Goal: Find specific page/section: Find specific page/section

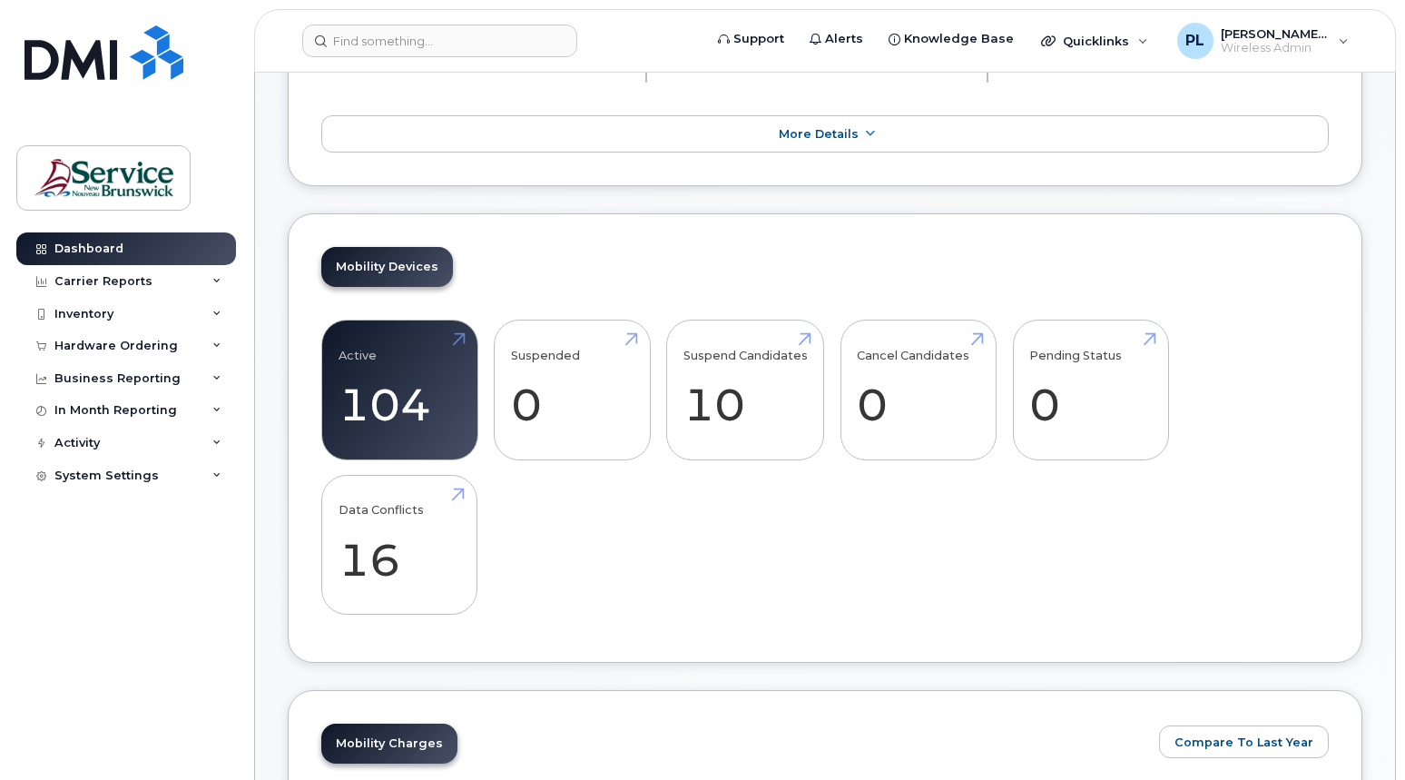
scroll to position [91, 0]
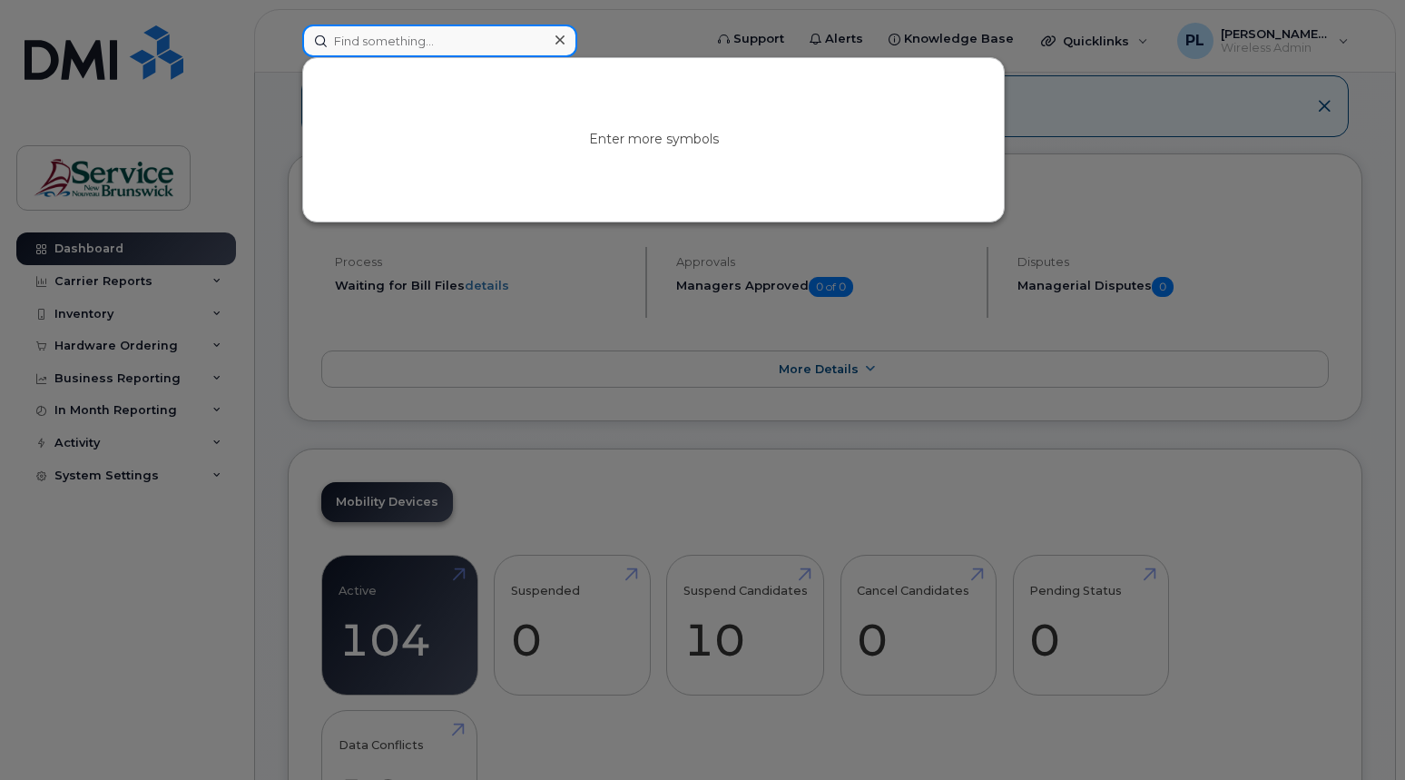
click at [429, 45] on input at bounding box center [439, 41] width 275 height 33
click at [1188, 170] on div at bounding box center [702, 390] width 1405 height 780
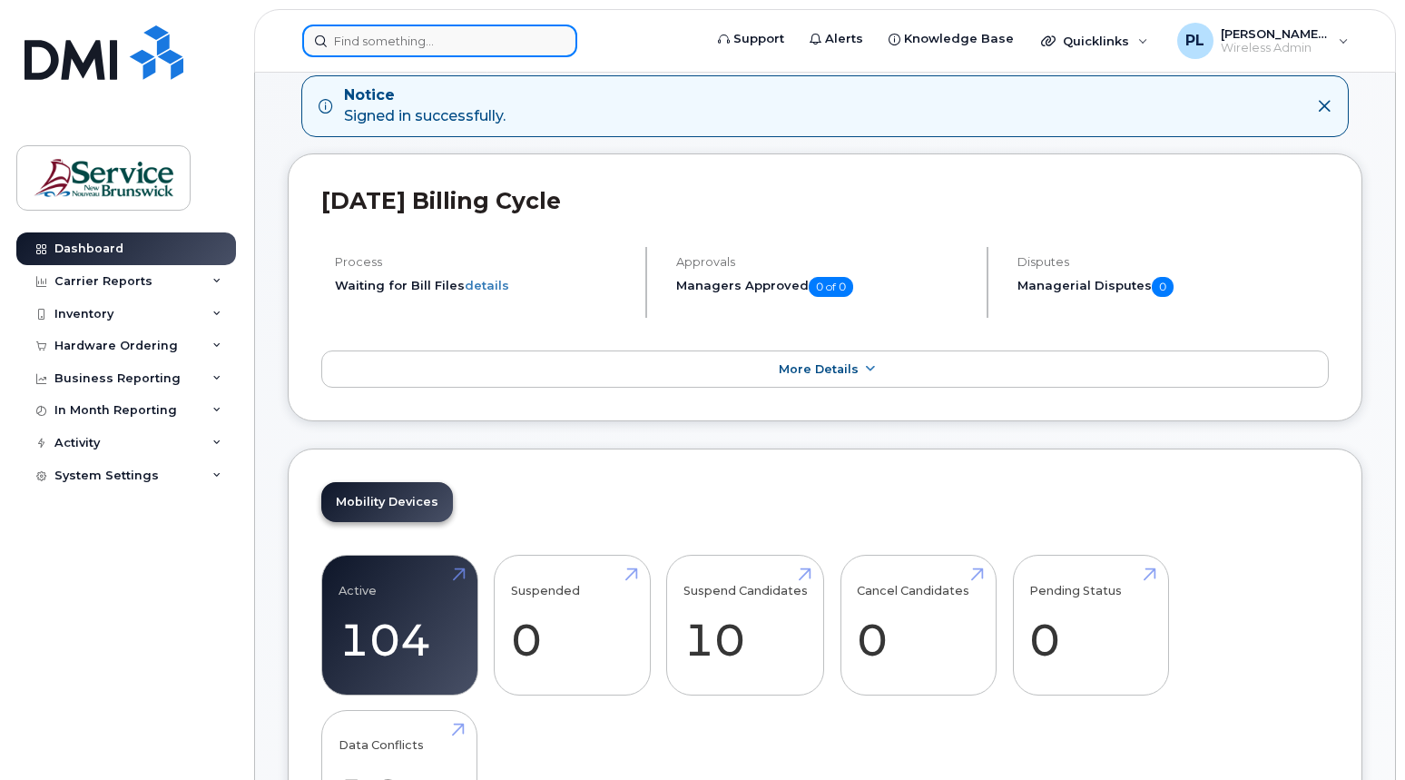
click at [431, 34] on input at bounding box center [439, 41] width 275 height 33
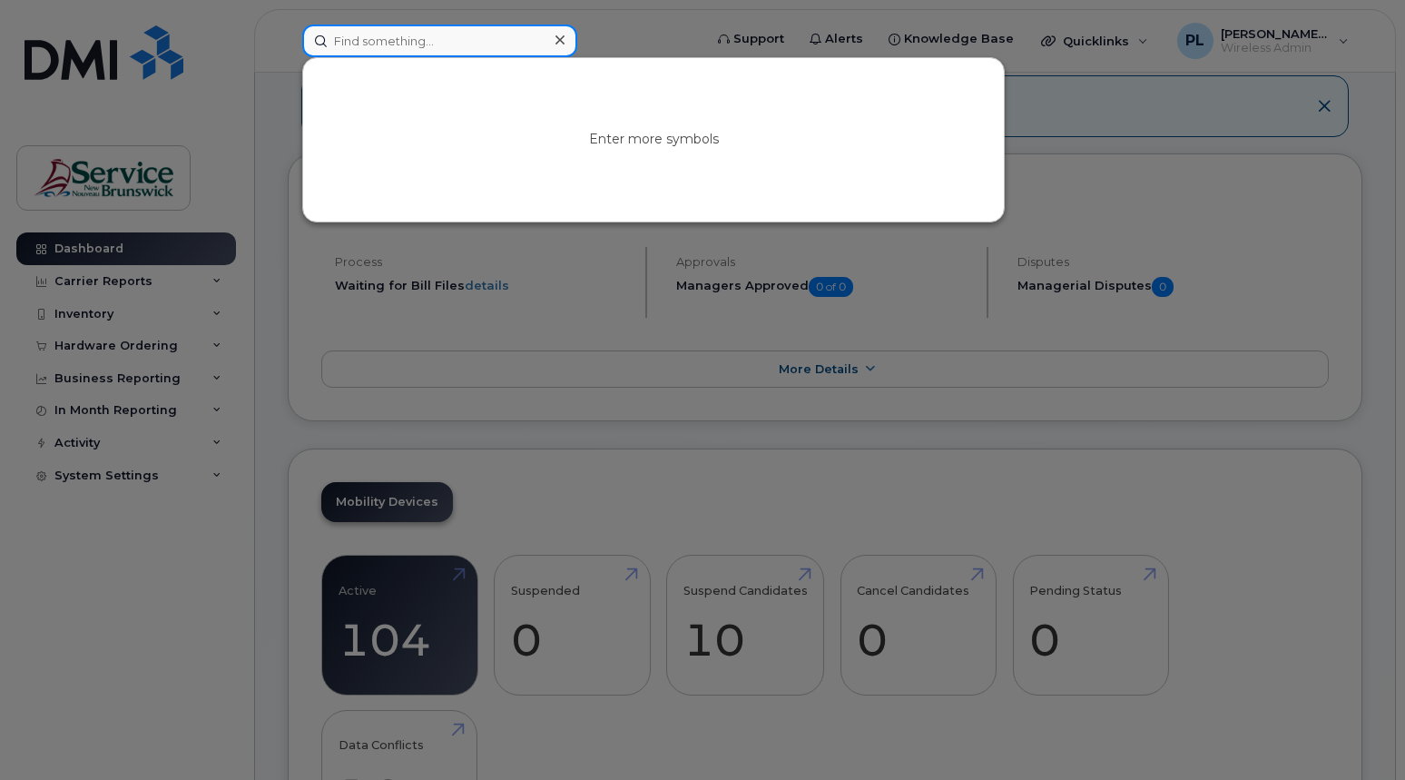
click at [429, 35] on input at bounding box center [439, 41] width 275 height 33
type input "506"
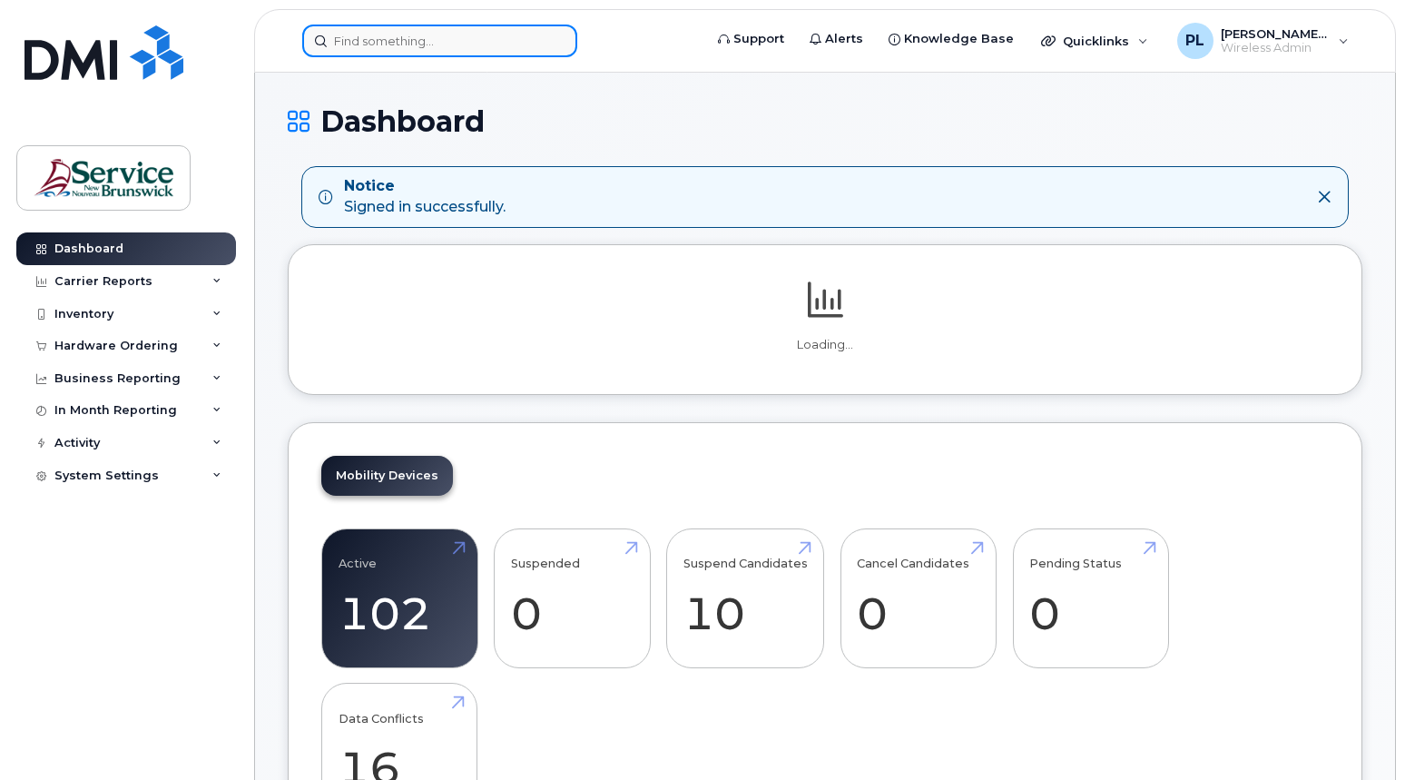
click at [386, 36] on input at bounding box center [439, 41] width 275 height 33
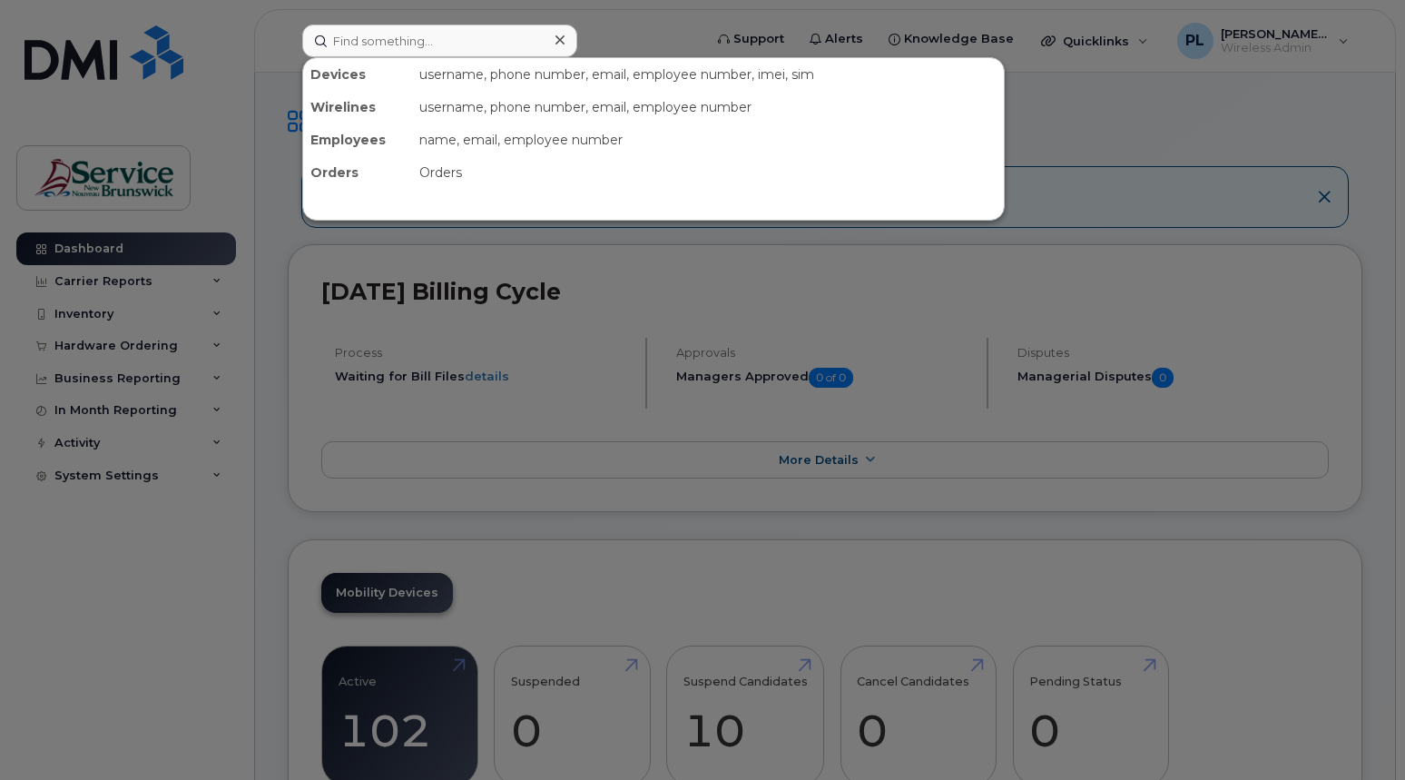
click at [676, 81] on div "username, phone number, email, employee number, imei, sim" at bounding box center [708, 74] width 592 height 33
click at [460, 47] on input at bounding box center [439, 41] width 275 height 33
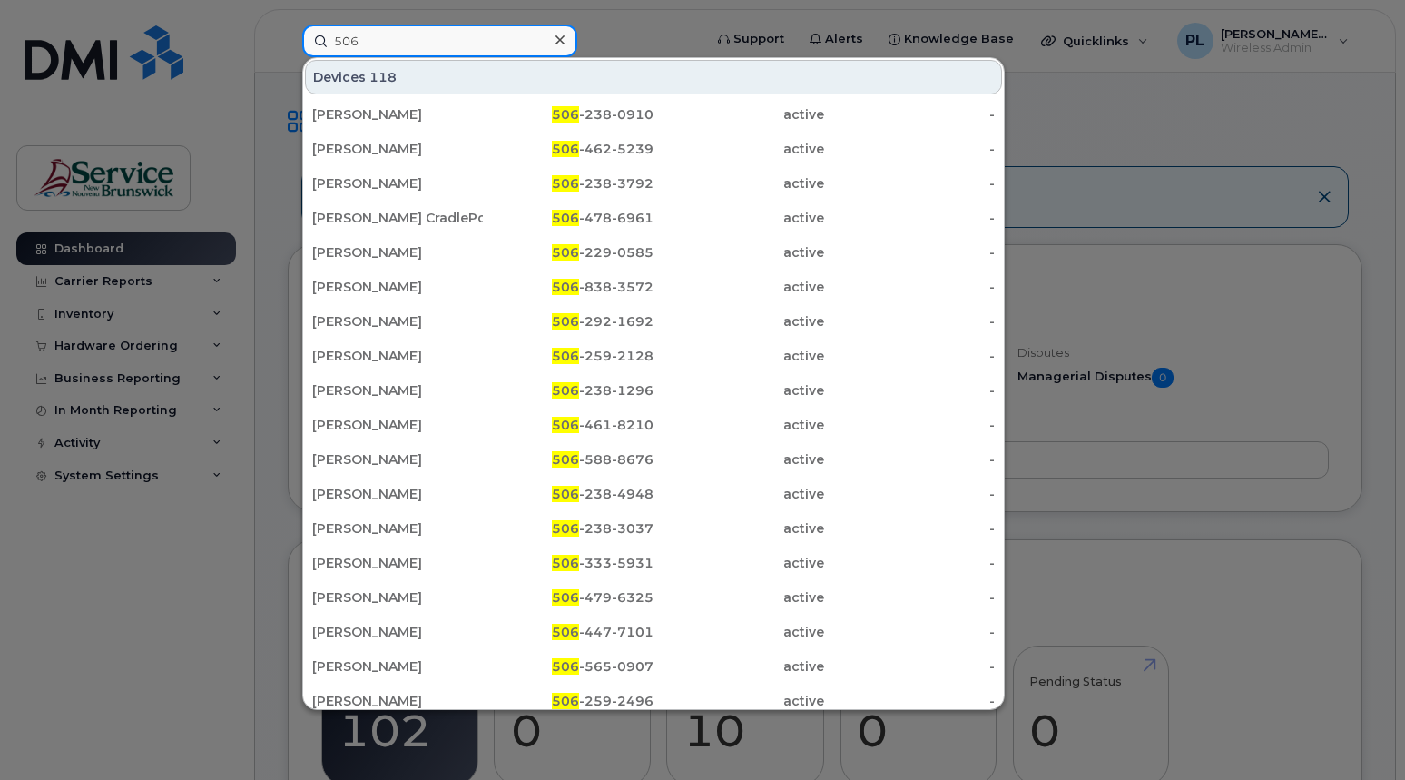
type input "506"
click at [401, 166] on div "[PERSON_NAME] 506 -238-0910 active - [PERSON_NAME] 506 -462-5239 active - [PERS…" at bounding box center [653, 442] width 701 height 692
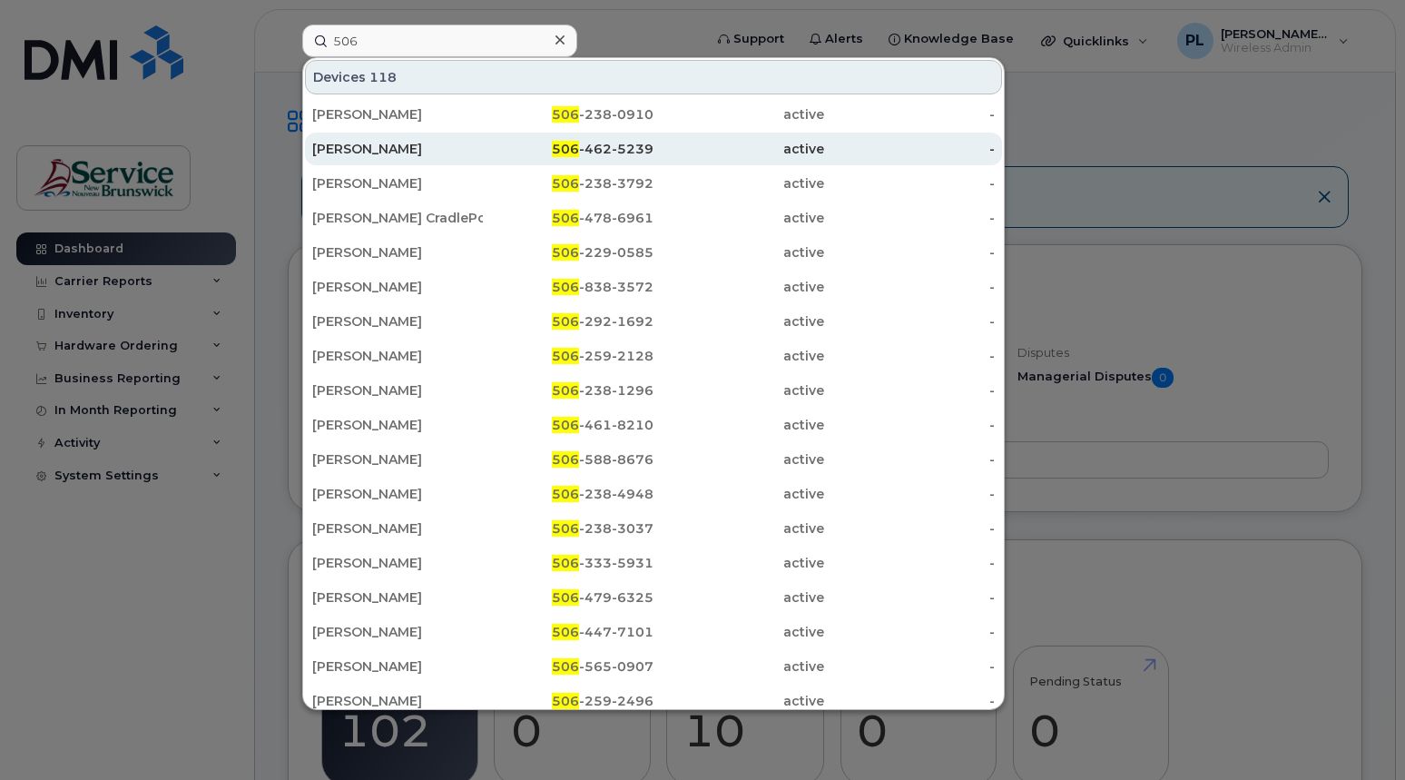
click at [406, 153] on div "[PERSON_NAME]" at bounding box center [397, 149] width 171 height 18
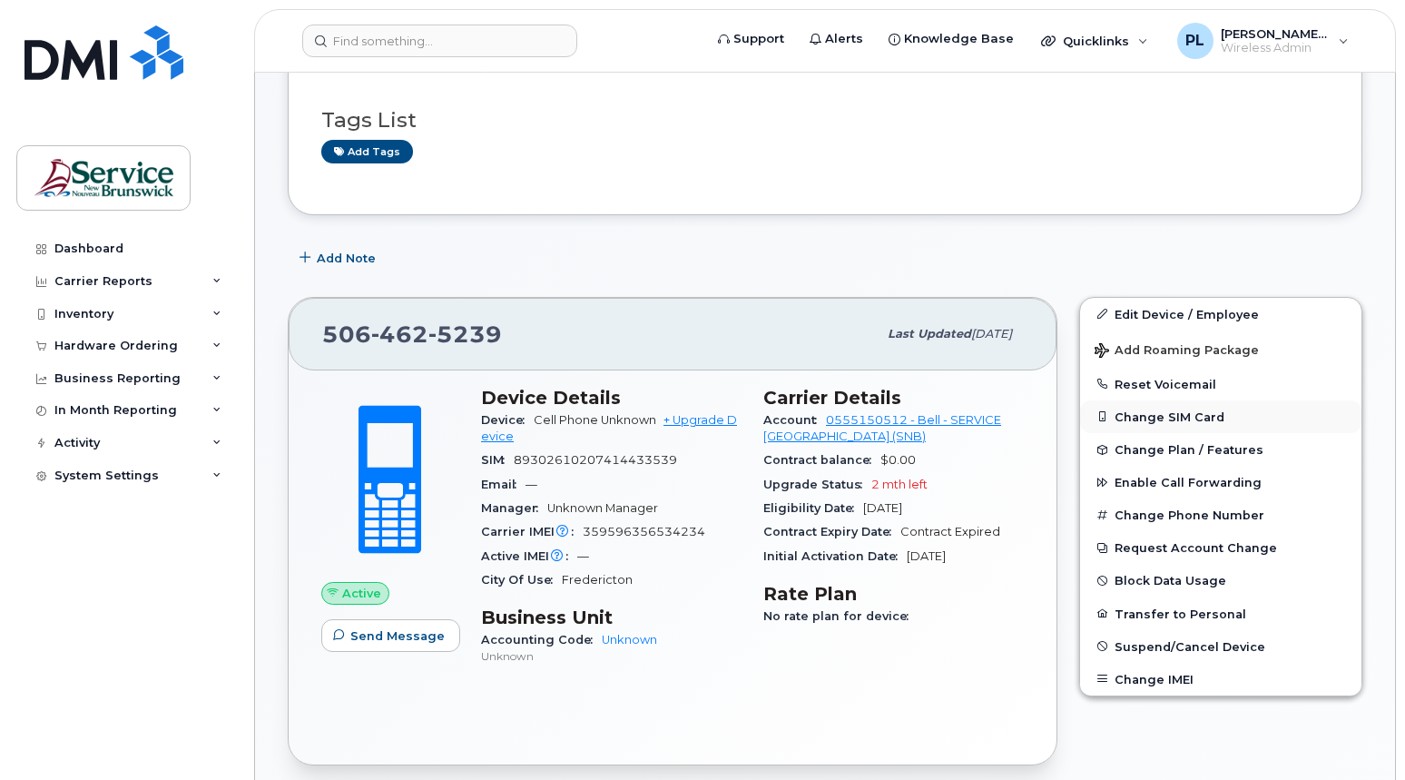
scroll to position [272, 0]
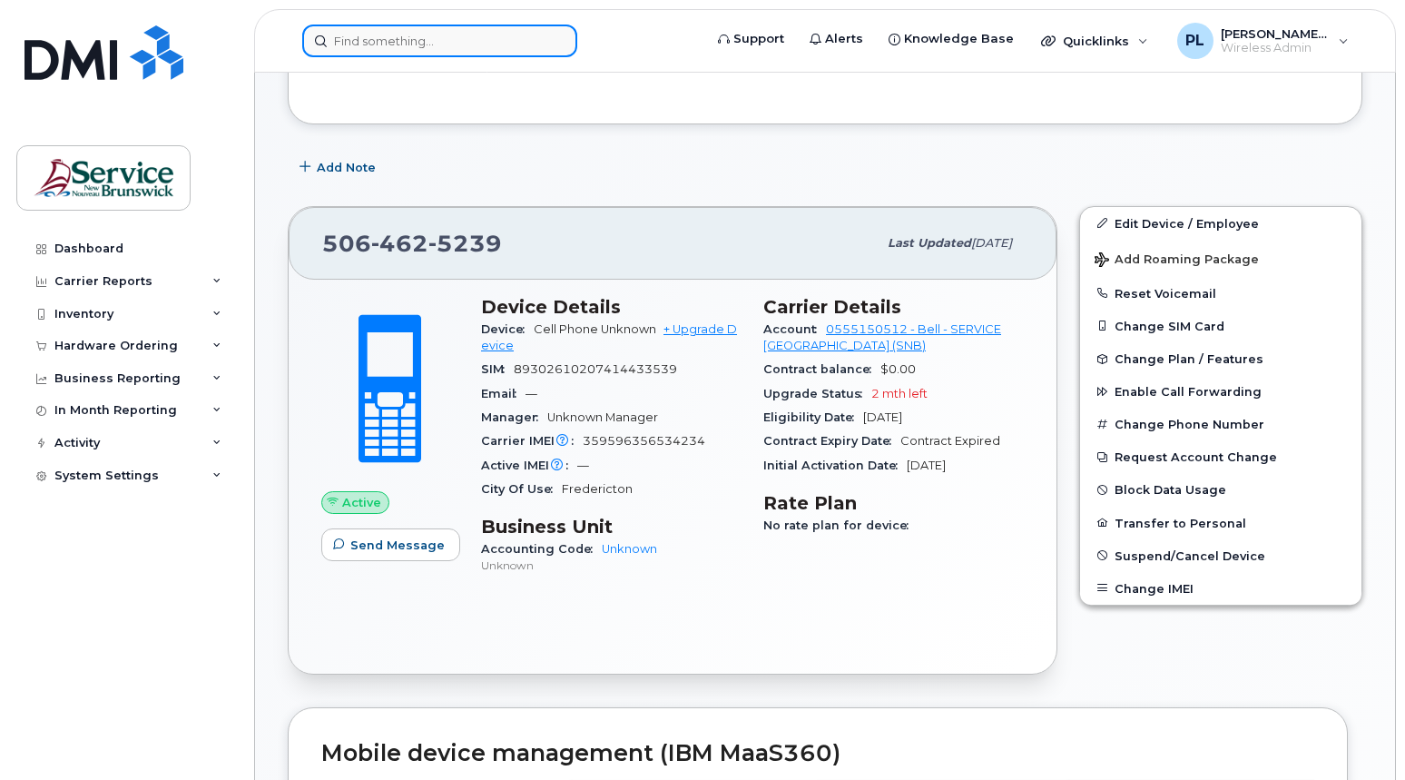
click at [478, 31] on input at bounding box center [439, 41] width 275 height 33
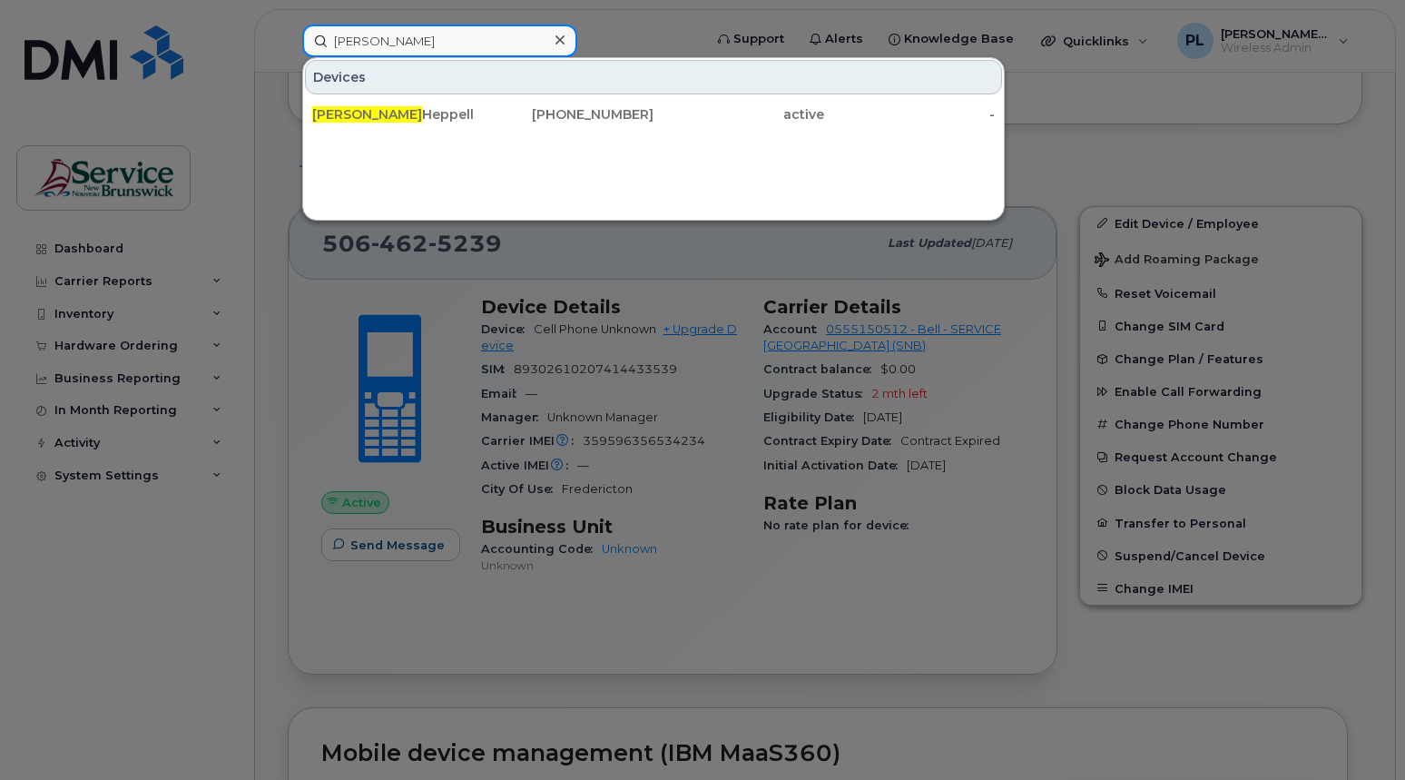
type input "renee"
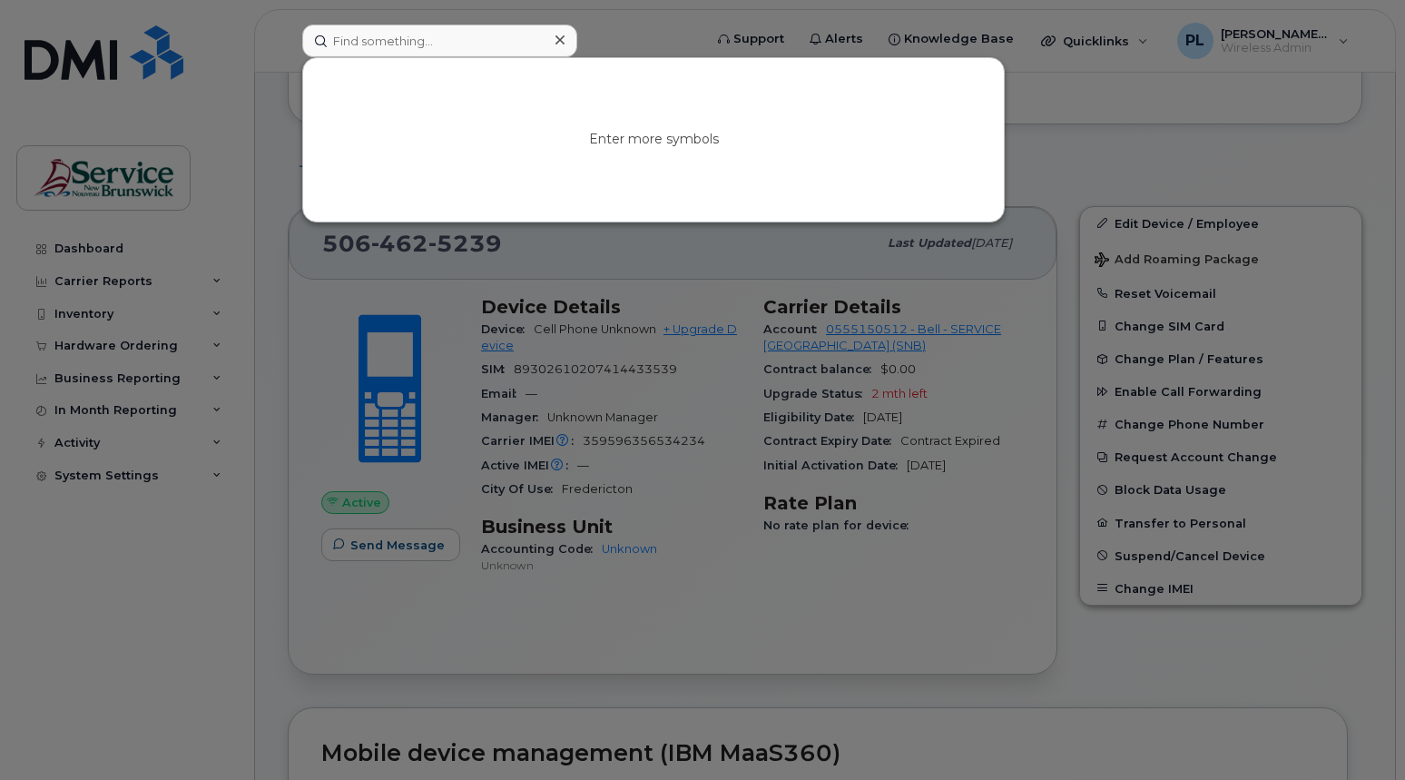
click at [561, 32] on div at bounding box center [559, 40] width 26 height 26
